Goal: Entertainment & Leisure: Browse casually

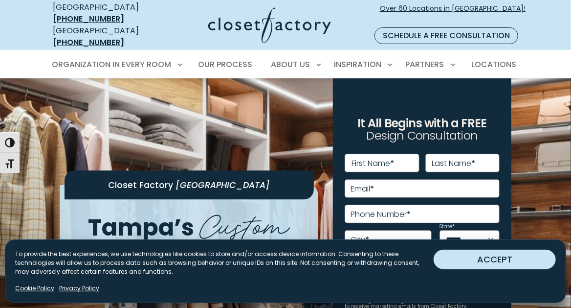
click at [513, 263] on button "ACCEPT" at bounding box center [495, 259] width 122 height 20
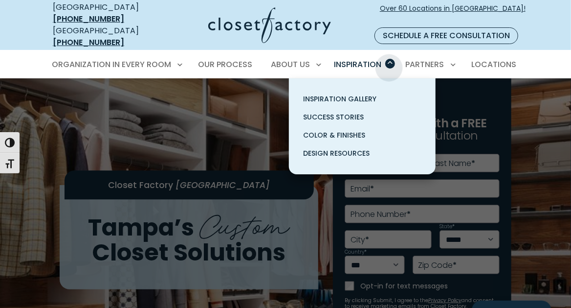
click at [389, 59] on span "Primary Menu" at bounding box center [390, 64] width 10 height 10
click at [338, 94] on span "Inspiration Gallery" at bounding box center [340, 99] width 73 height 10
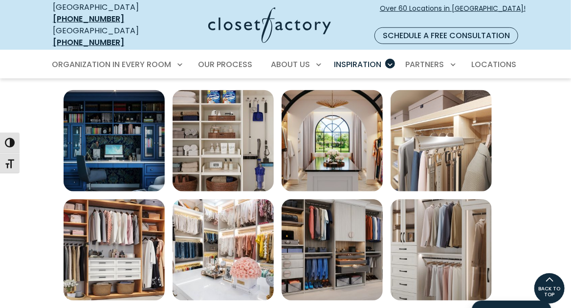
scroll to position [342, 0]
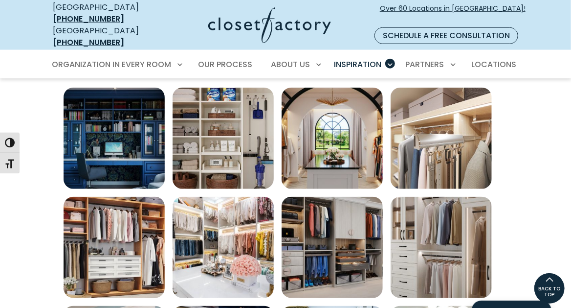
click at [141, 129] on img "Open inspiration gallery to preview enlarged image" at bounding box center [114, 138] width 101 height 101
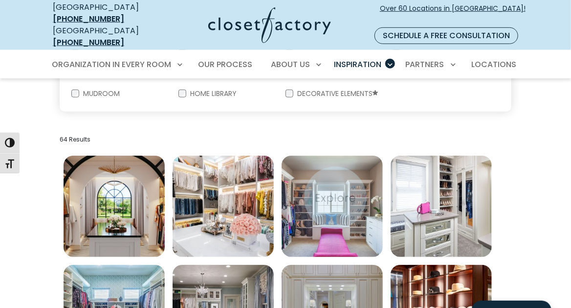
scroll to position [293, 0]
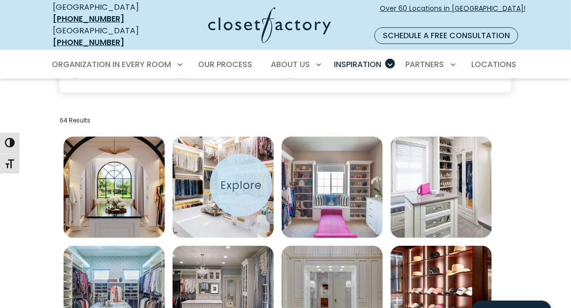
click at [241, 185] on img "Open inspiration gallery to preview enlarged image" at bounding box center [223, 186] width 101 height 101
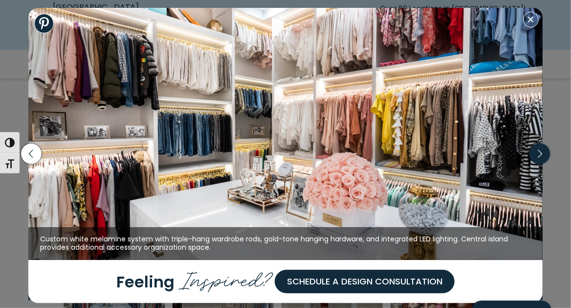
click at [543, 155] on icon "button" at bounding box center [539, 153] width 21 height 21
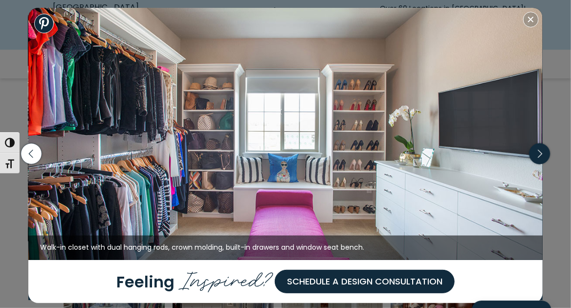
click at [542, 155] on icon "button" at bounding box center [539, 153] width 21 height 21
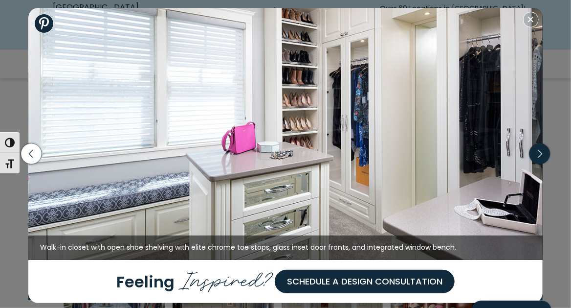
click at [537, 155] on icon "button" at bounding box center [539, 153] width 21 height 21
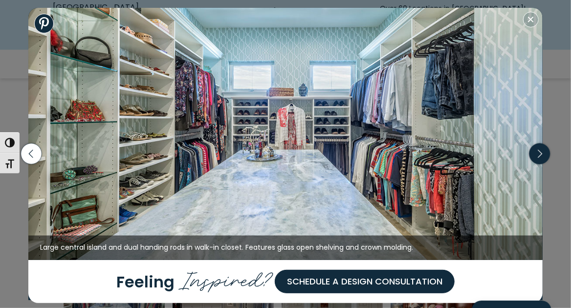
click at [540, 153] on icon "button" at bounding box center [539, 153] width 21 height 21
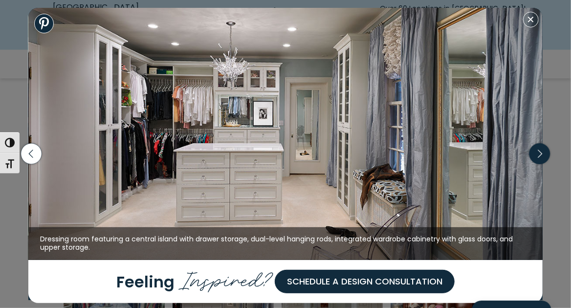
click at [539, 152] on icon "button" at bounding box center [539, 153] width 21 height 21
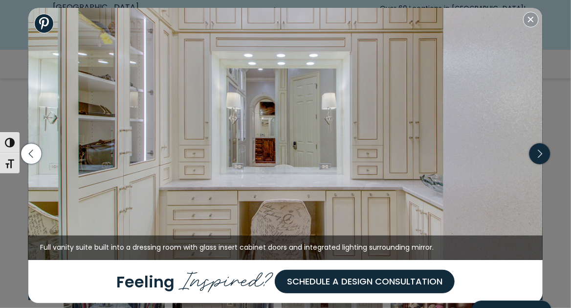
click at [538, 152] on icon "button" at bounding box center [539, 153] width 21 height 21
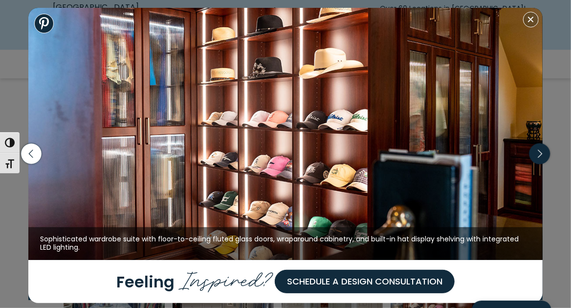
click at [538, 152] on icon "button" at bounding box center [539, 153] width 21 height 21
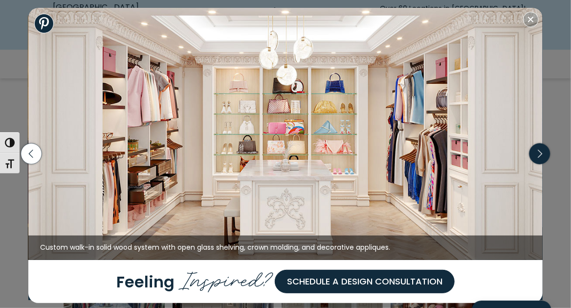
click at [538, 152] on icon "button" at bounding box center [539, 153] width 21 height 21
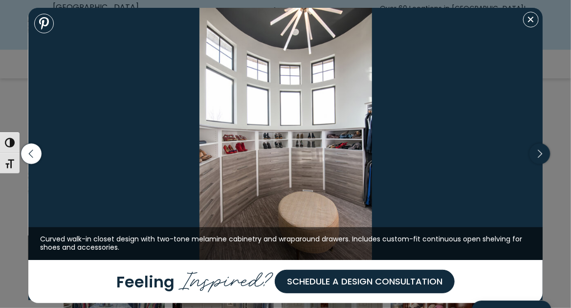
click at [538, 151] on icon "button" at bounding box center [539, 153] width 21 height 21
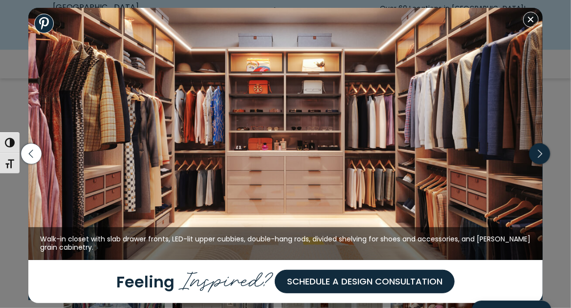
click at [538, 151] on icon "button" at bounding box center [539, 153] width 21 height 21
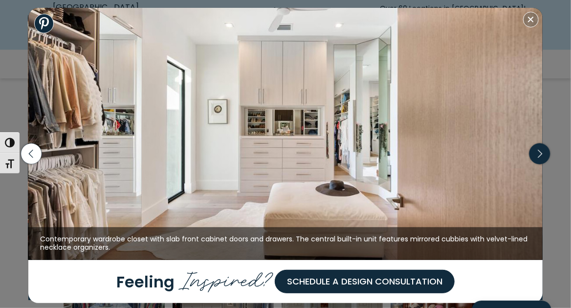
click at [538, 151] on icon "button" at bounding box center [539, 153] width 21 height 21
